Goal: Complete application form

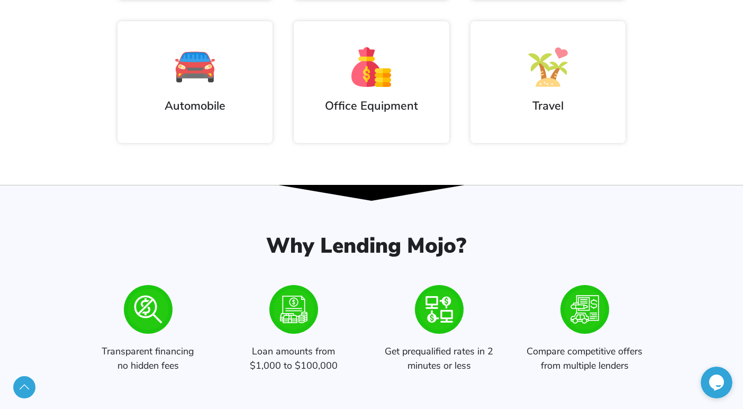
scroll to position [741, 0]
click at [185, 98] on h2 "Automobile" at bounding box center [195, 105] width 134 height 17
click at [186, 109] on h2 "Automobile" at bounding box center [195, 105] width 134 height 17
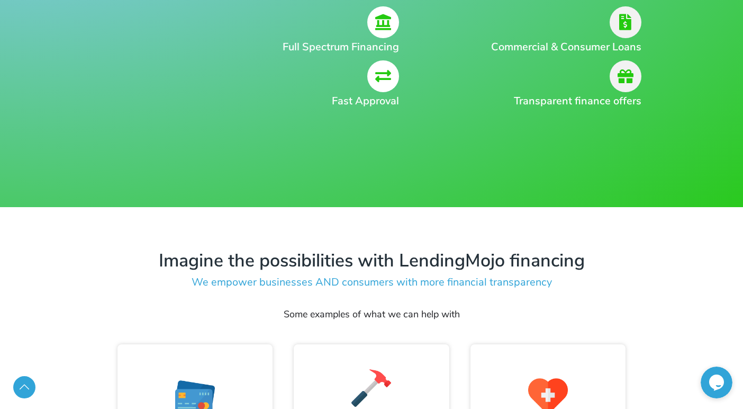
scroll to position [0, 0]
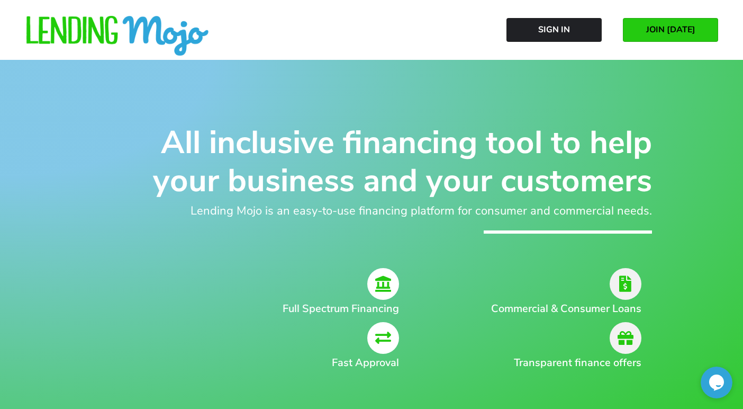
click at [669, 32] on span "JOIN [DATE]" at bounding box center [671, 30] width 49 height 10
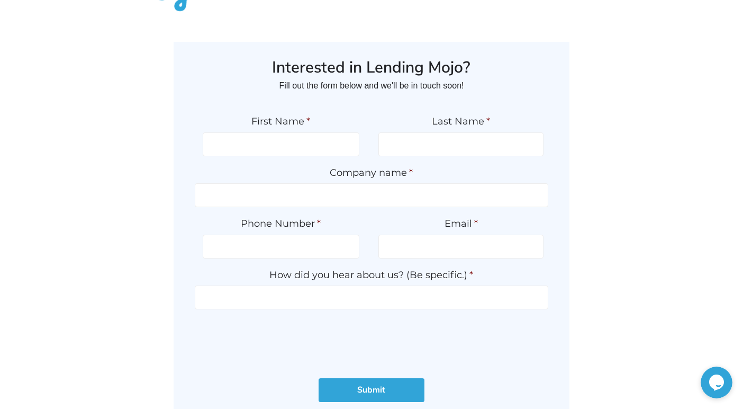
scroll to position [106, 0]
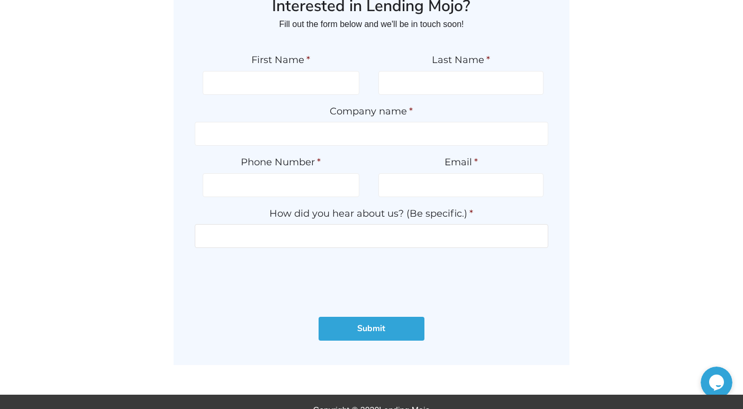
click at [306, 235] on input "How did you hear about us? (Be specific.) *" at bounding box center [372, 236] width 354 height 24
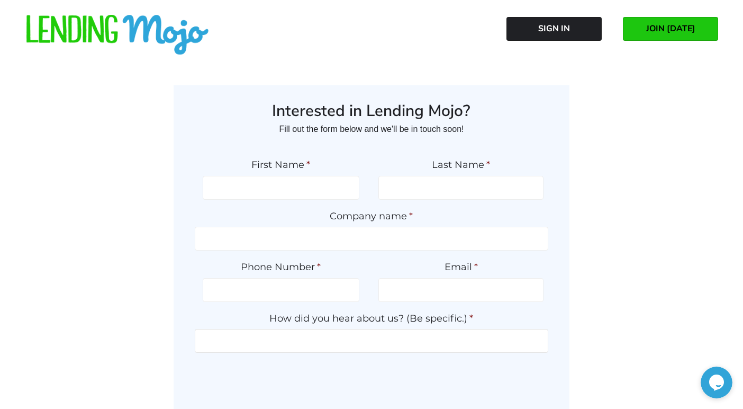
scroll to position [0, 0]
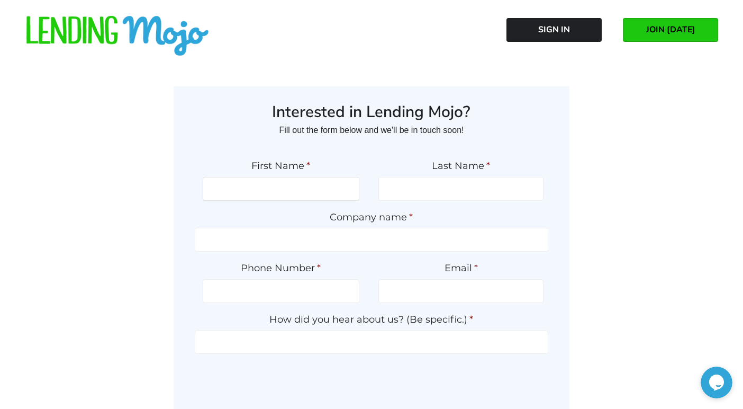
click at [295, 184] on input "First Name *" at bounding box center [281, 189] width 157 height 24
type input "[PERSON_NAME]"
type input "4252872736"
type input "[EMAIL_ADDRESS][DOMAIN_NAME]"
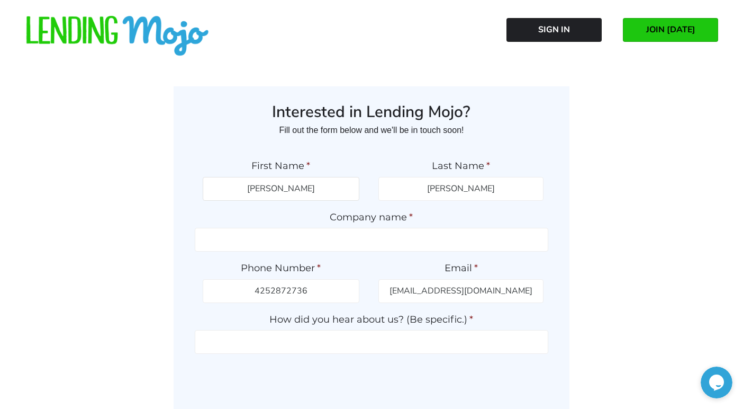
type input "[PHONE_NUMBER]"
click at [292, 239] on input "Company name *" at bounding box center [372, 240] width 354 height 24
